Goal: Share content: Share content

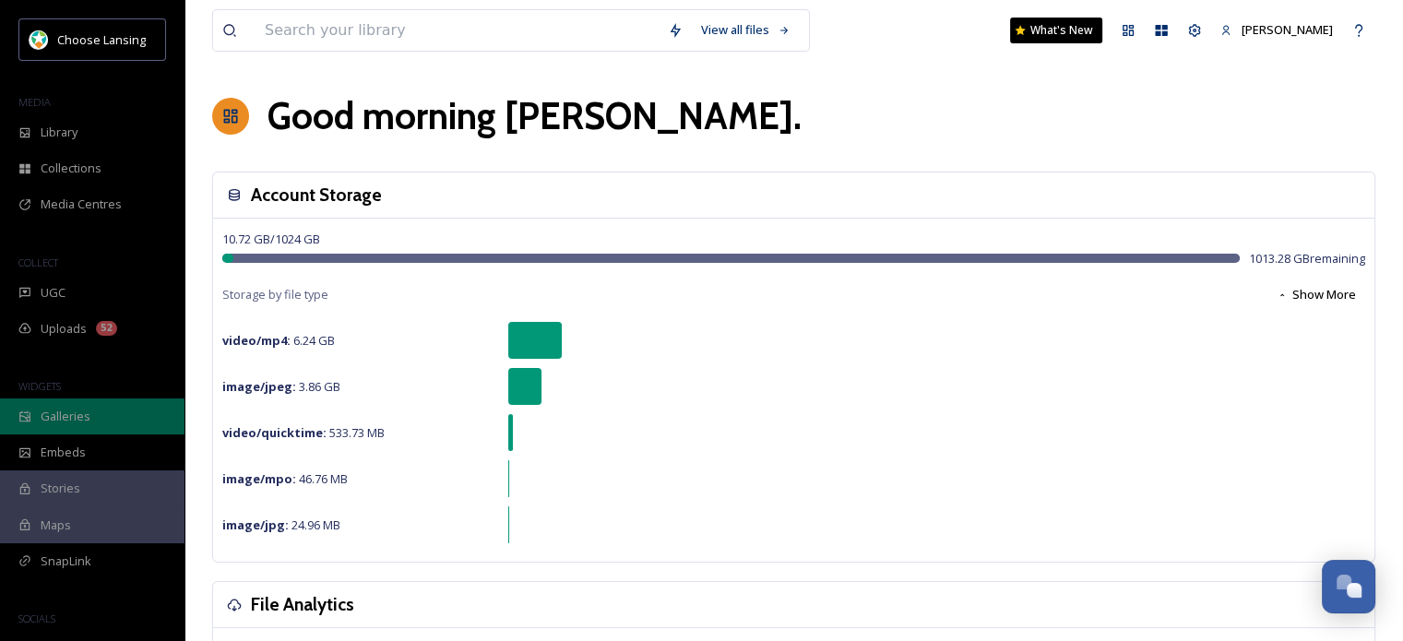
click at [48, 408] on span "Galleries" at bounding box center [66, 417] width 50 height 18
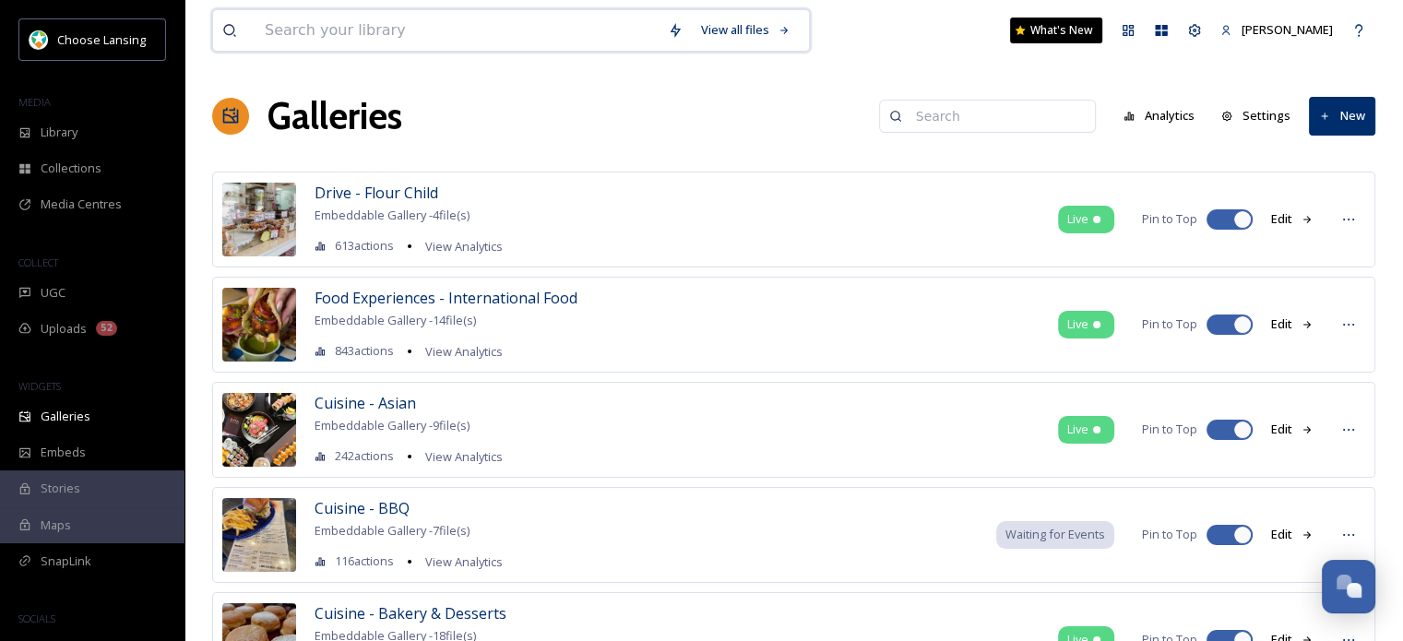
click at [326, 30] on input at bounding box center [457, 30] width 403 height 41
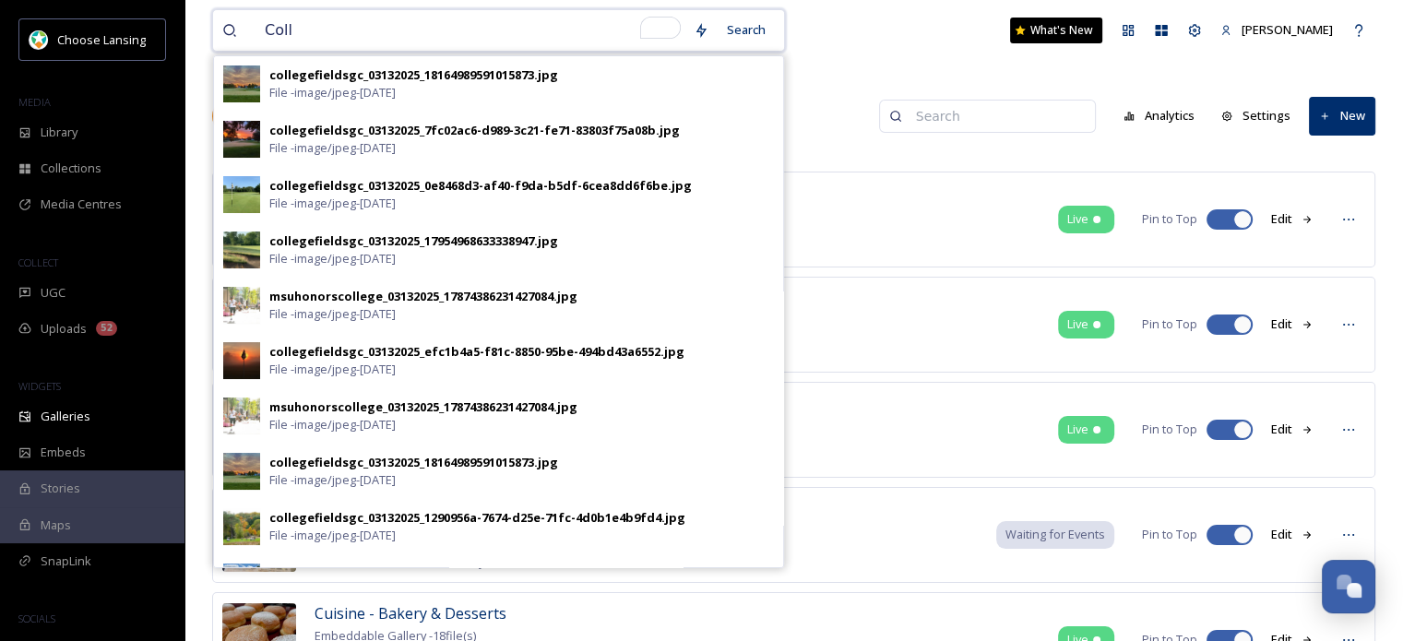
type input "Colla"
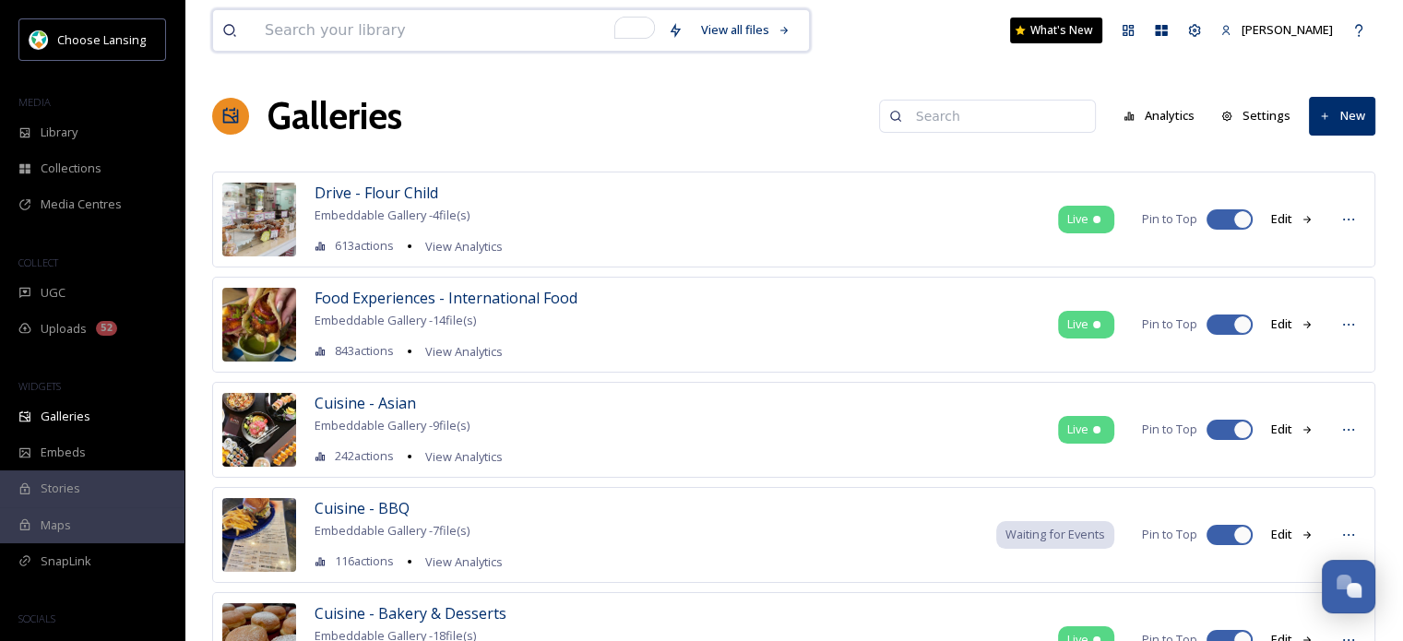
paste input "Collaborator Posts"
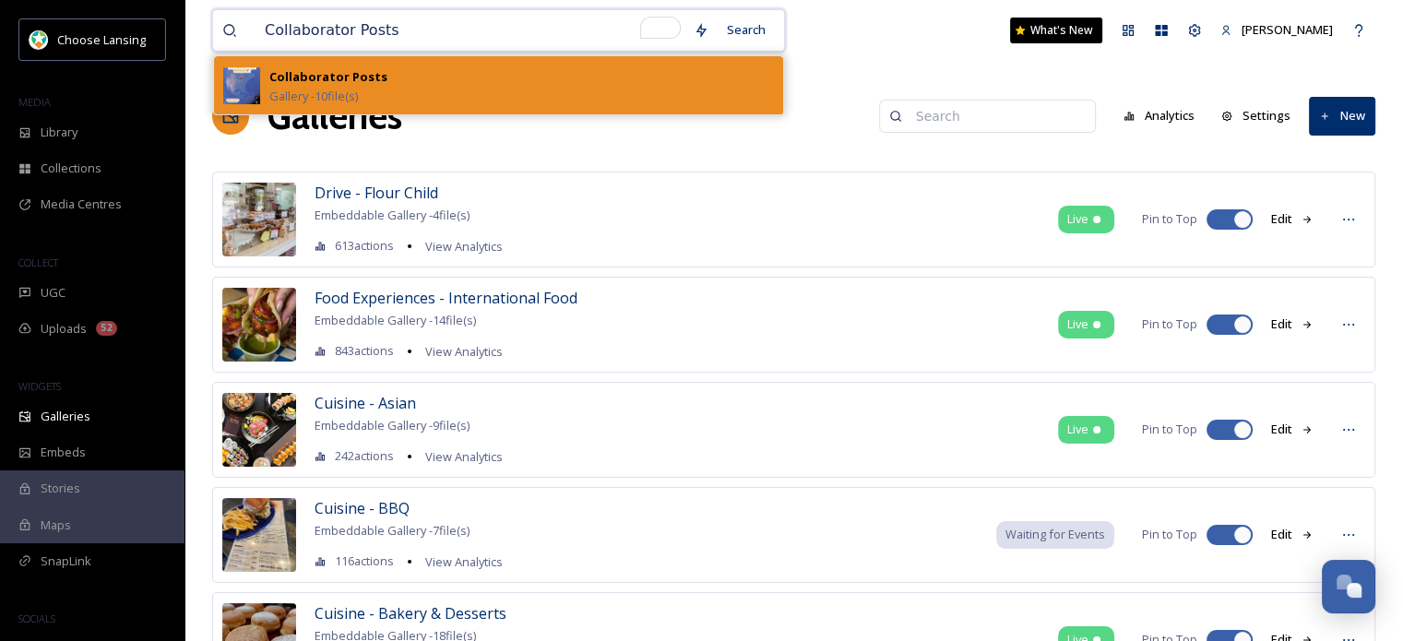
type input "Collaborator Posts"
click at [300, 88] on span "Gallery - 10 file(s)" at bounding box center [313, 97] width 89 height 18
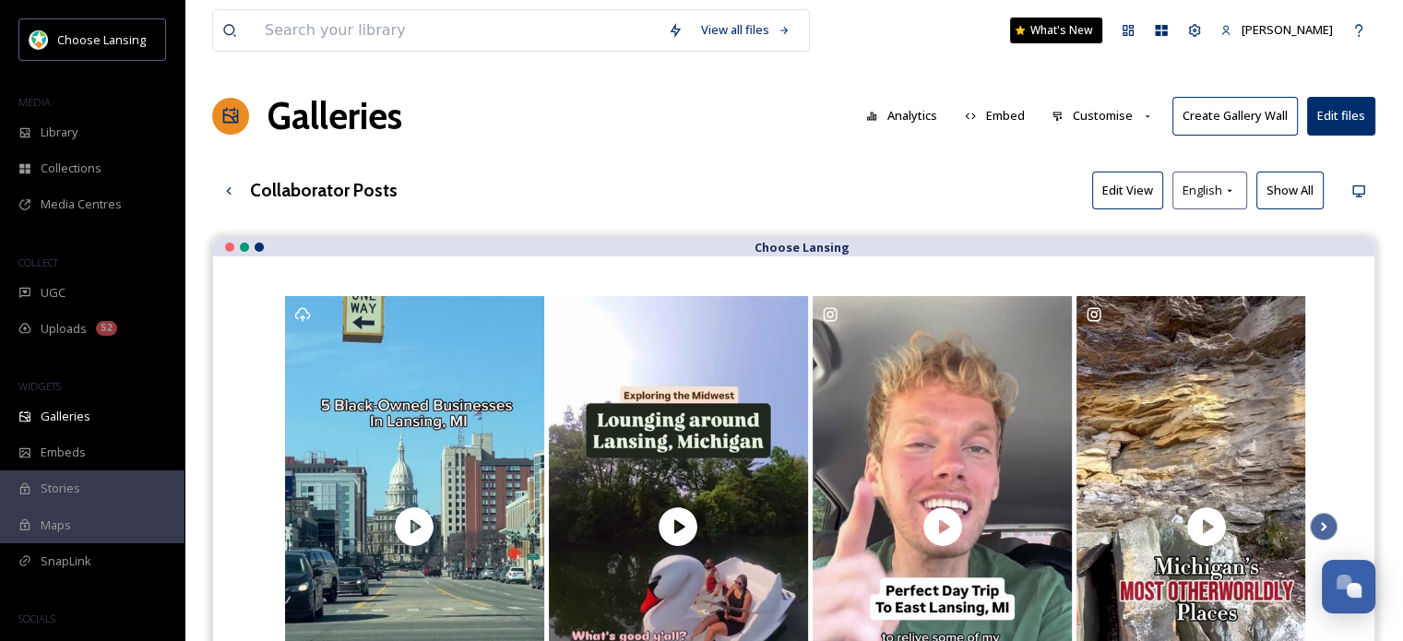
click at [998, 117] on button "Embed" at bounding box center [995, 116] width 78 height 36
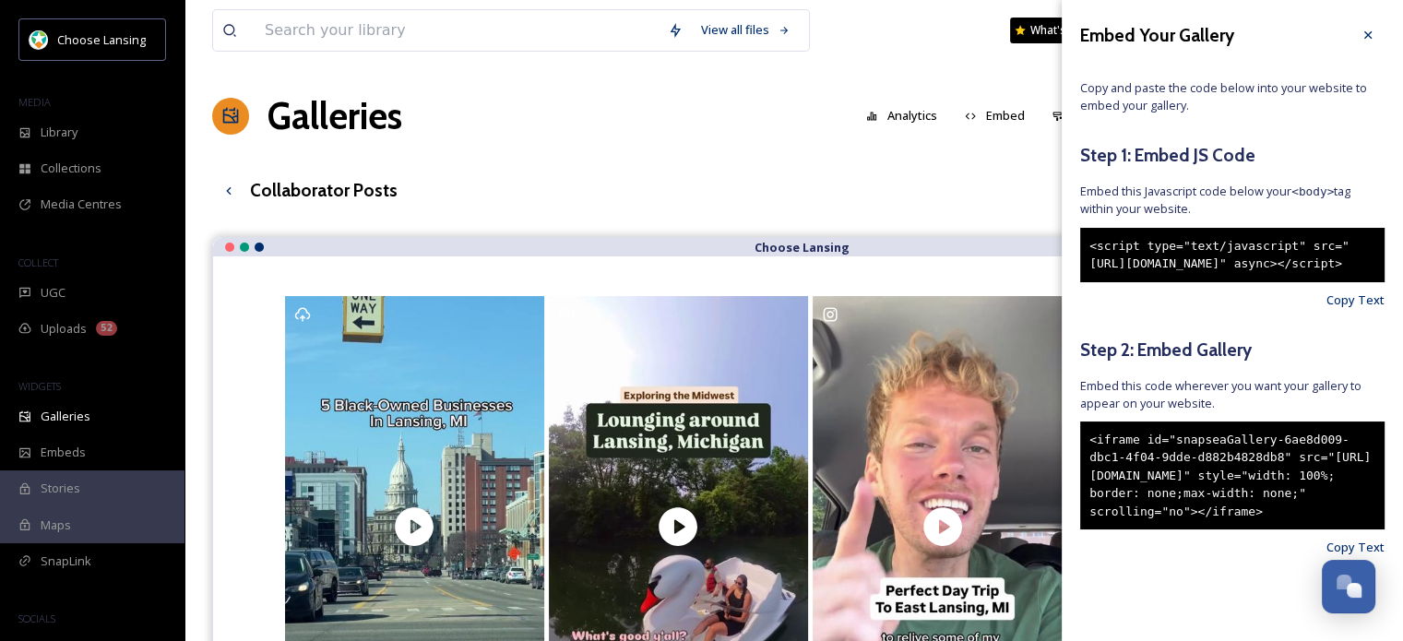
click at [1210, 282] on div "<script type="text/javascript" src="[URL][DOMAIN_NAME]" async></script>" at bounding box center [1232, 255] width 304 height 54
drag, startPoint x: 1188, startPoint y: 305, endPoint x: 1083, endPoint y: 244, distance: 122.0
click at [1083, 244] on div "<script type="text/javascript" src="[URL][DOMAIN_NAME]" async></script>" at bounding box center [1232, 255] width 304 height 54
copy div "<script type="text/javascript" src="[URL][DOMAIN_NAME]" async></script>"
drag, startPoint x: 1181, startPoint y: 584, endPoint x: 1084, endPoint y: 477, distance: 144.3
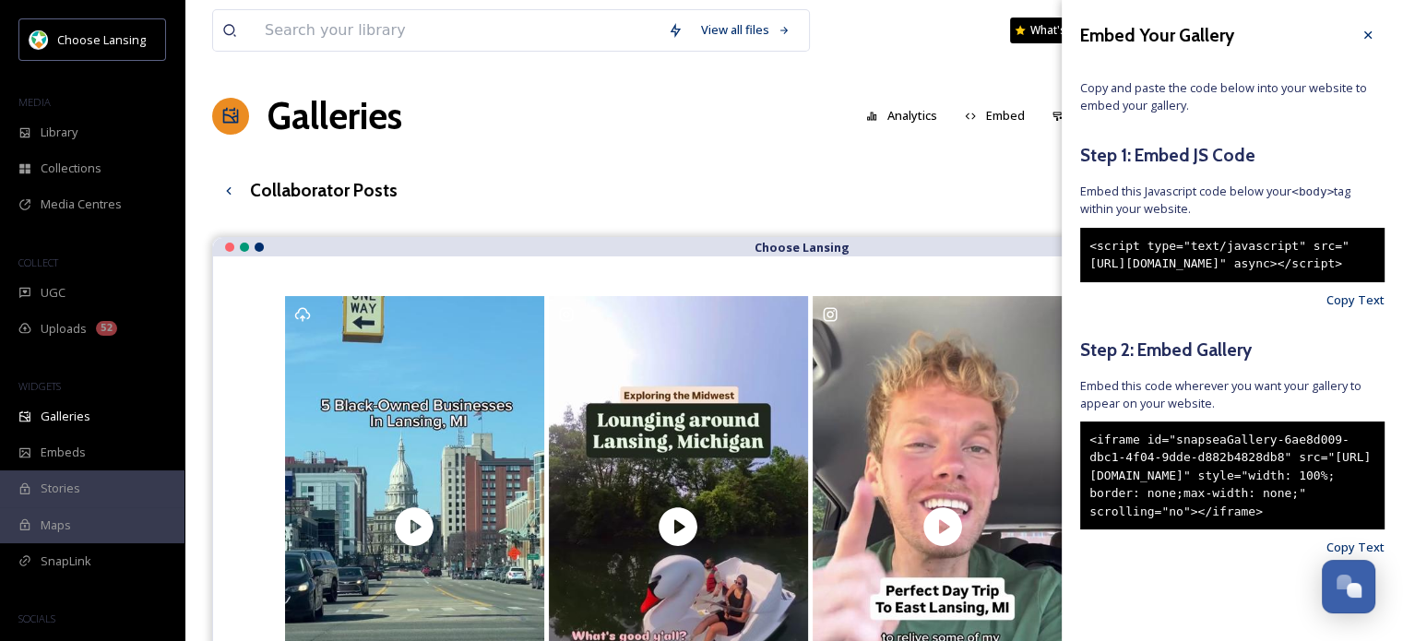
click at [1084, 477] on div "<iframe id="snapseaGallery-6ae8d009-dbc1-4f04-9dde-d882b4828db8" src="[URL][DOM…" at bounding box center [1232, 476] width 304 height 109
copy div "<iframe id="snapseaGallery-6ae8d009-dbc1-4f04-9dde-d882b4828db8" src="[URL][DOM…"
